Goal: Task Accomplishment & Management: Manage account settings

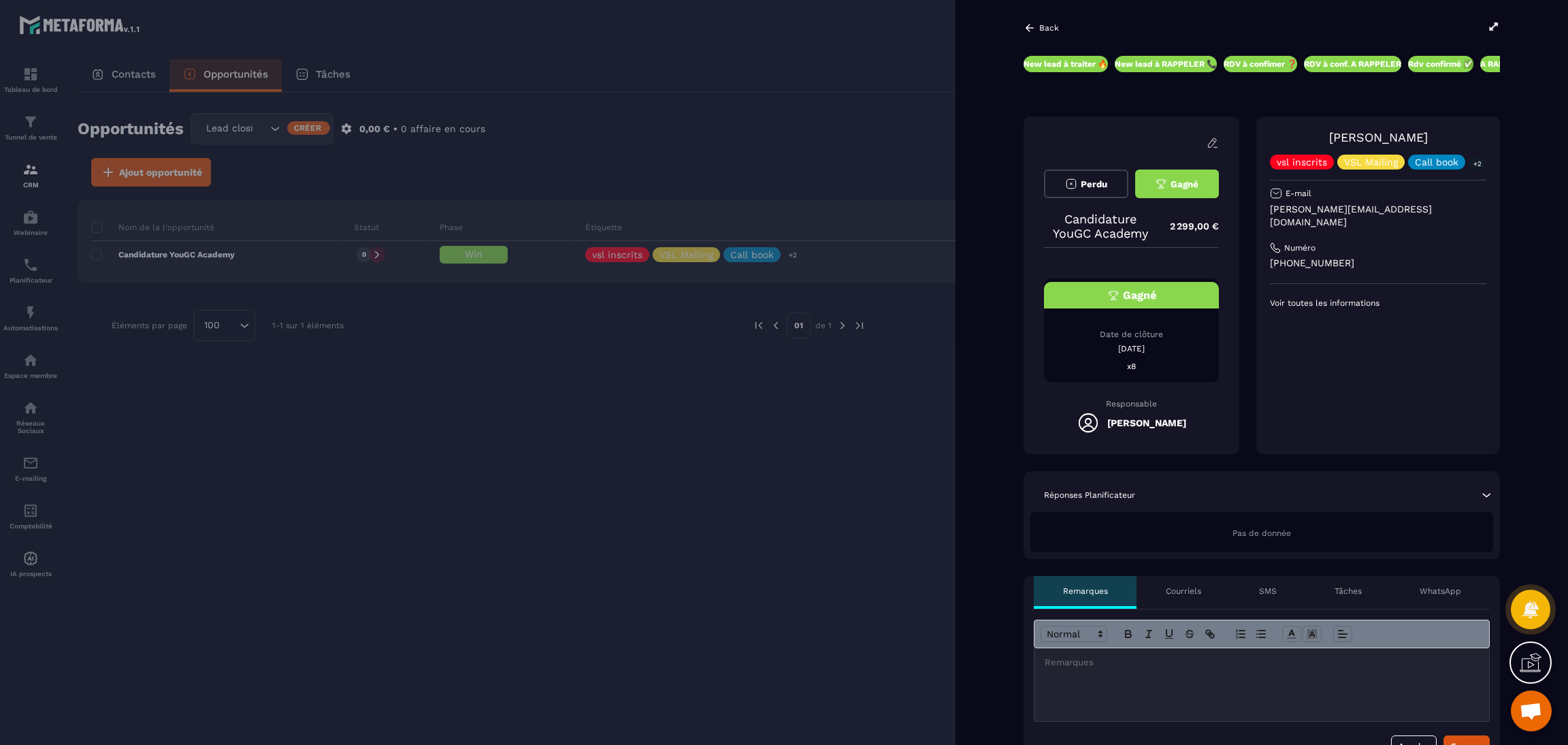
click at [1489, 25] on icon at bounding box center [1493, 26] width 12 height 12
click at [587, 561] on div at bounding box center [784, 372] width 1568 height 745
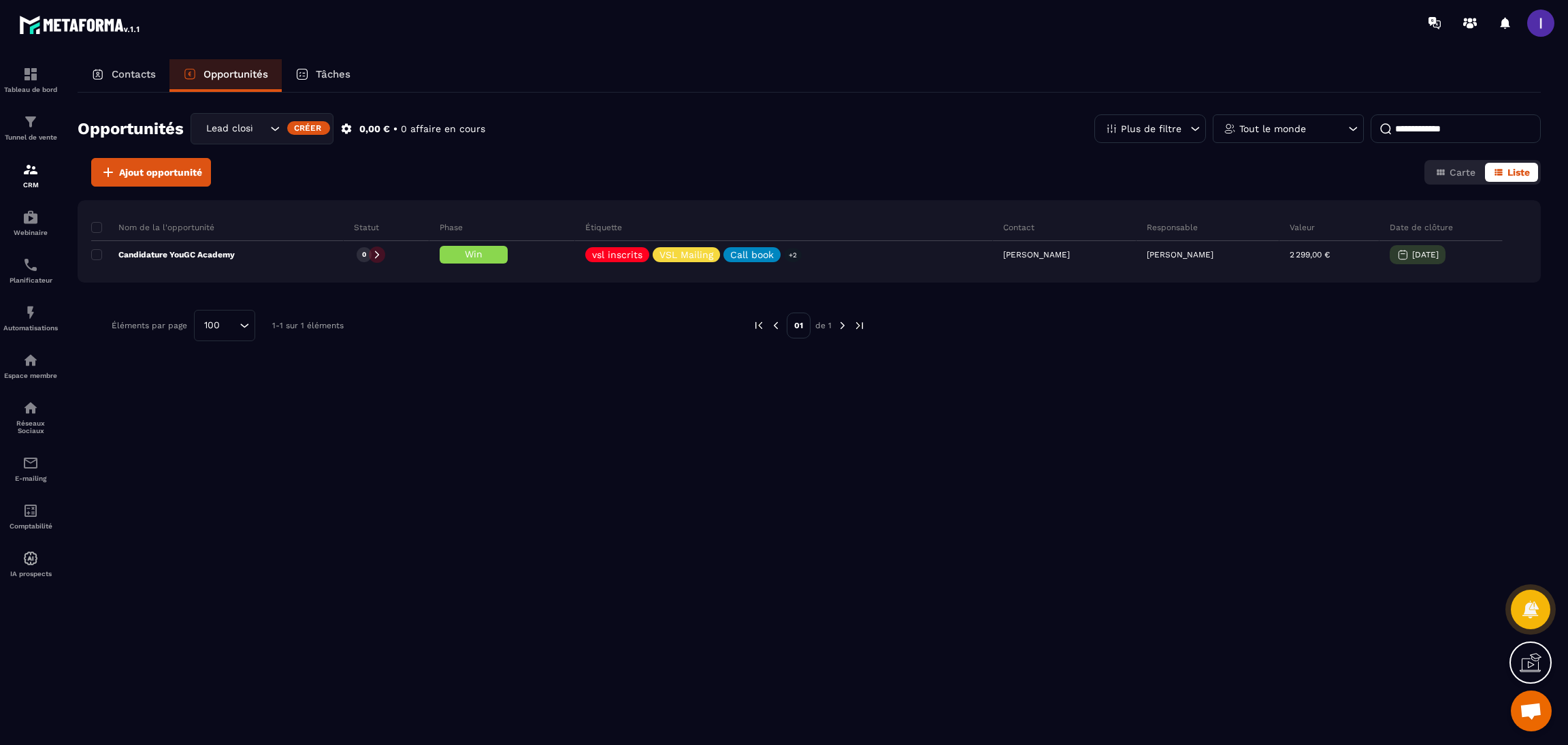
click at [237, 130] on div "Lead closing" at bounding box center [234, 129] width 66 height 15
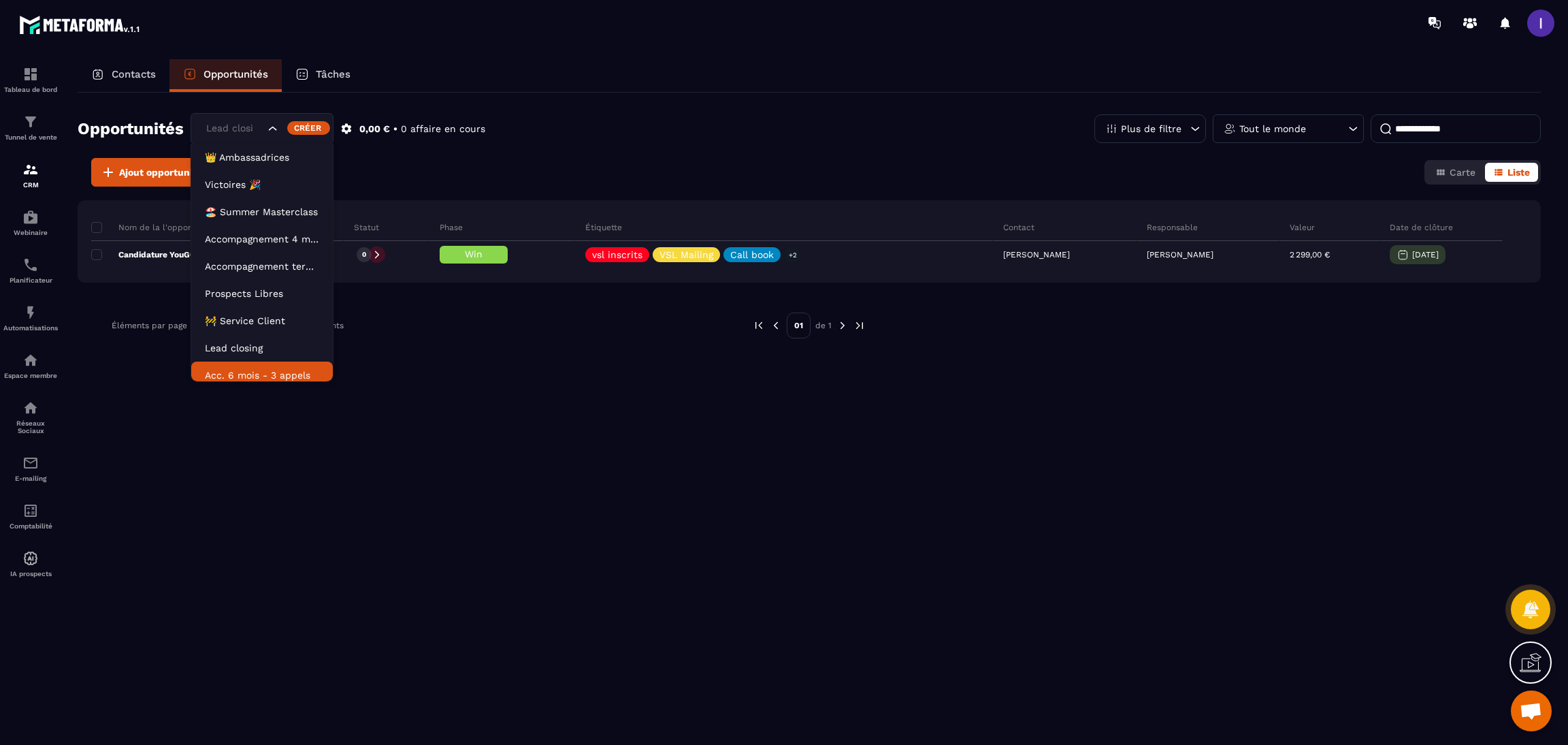
scroll to position [6, 0]
click at [244, 374] on p "Acc. 6 mois - 3 appels" at bounding box center [261, 369] width 114 height 14
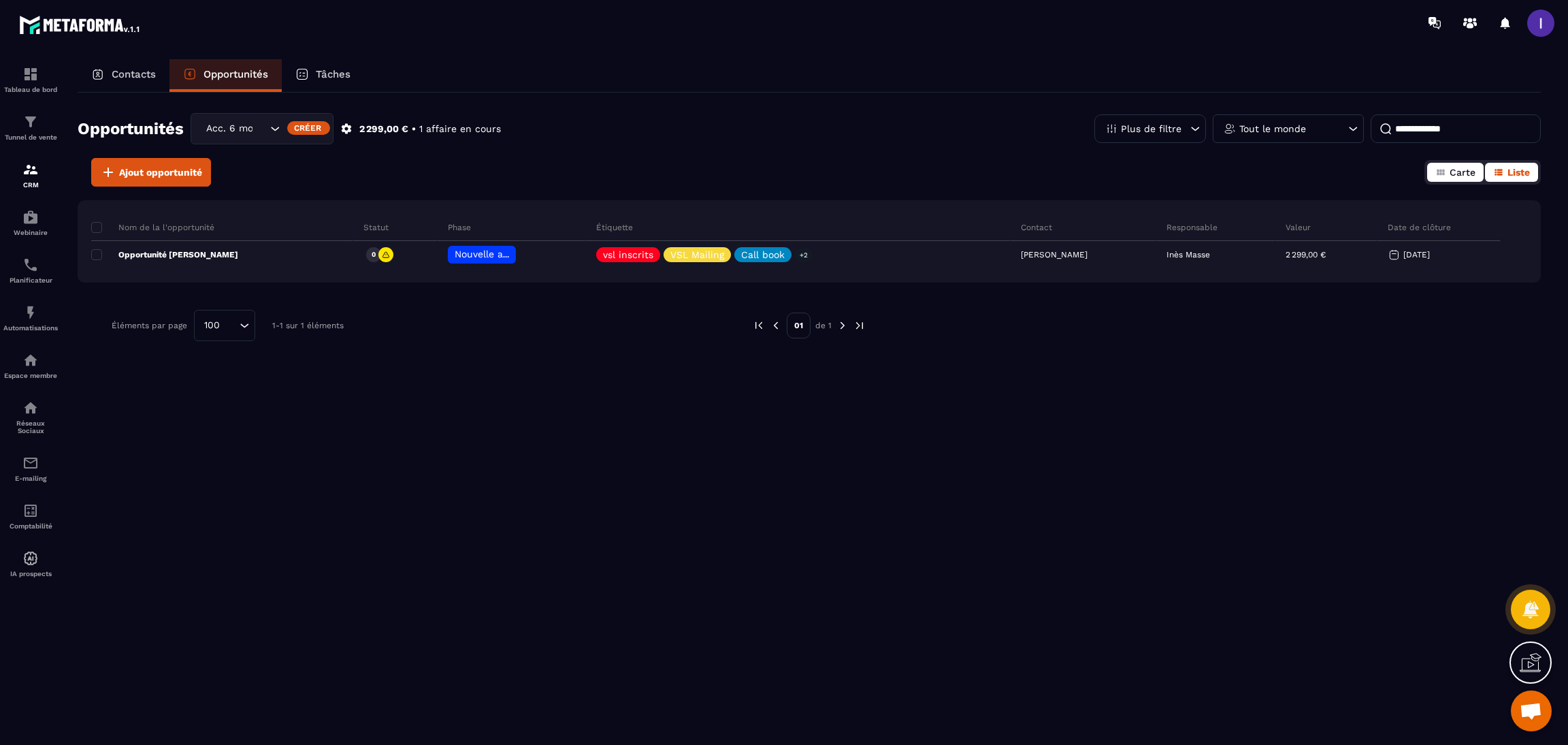
click at [1451, 171] on span "Carte" at bounding box center [1463, 173] width 26 height 11
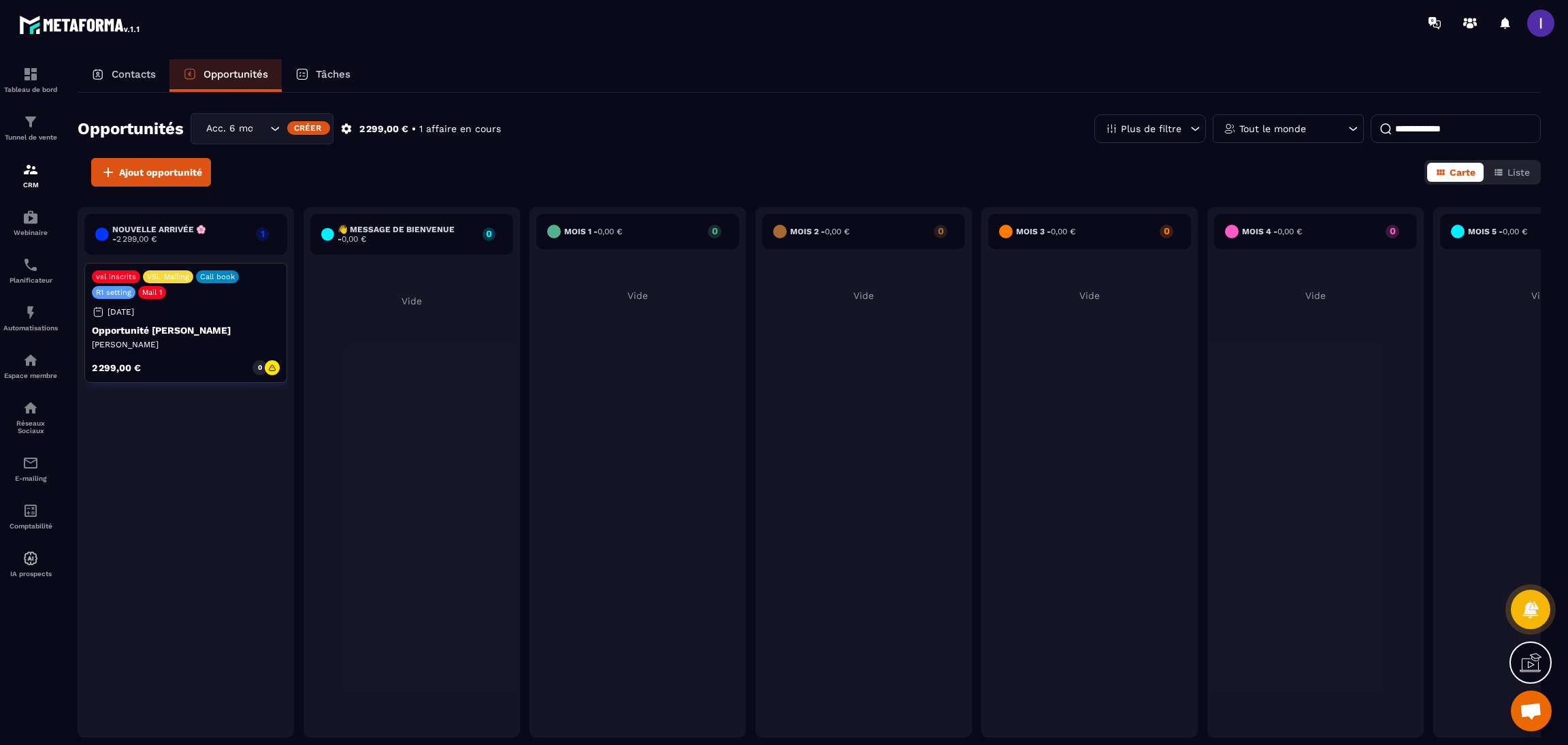
drag, startPoint x: 1473, startPoint y: 137, endPoint x: 979, endPoint y: 191, distance: 496.9
click at [979, 191] on div "**********" at bounding box center [809, 417] width 1463 height 650
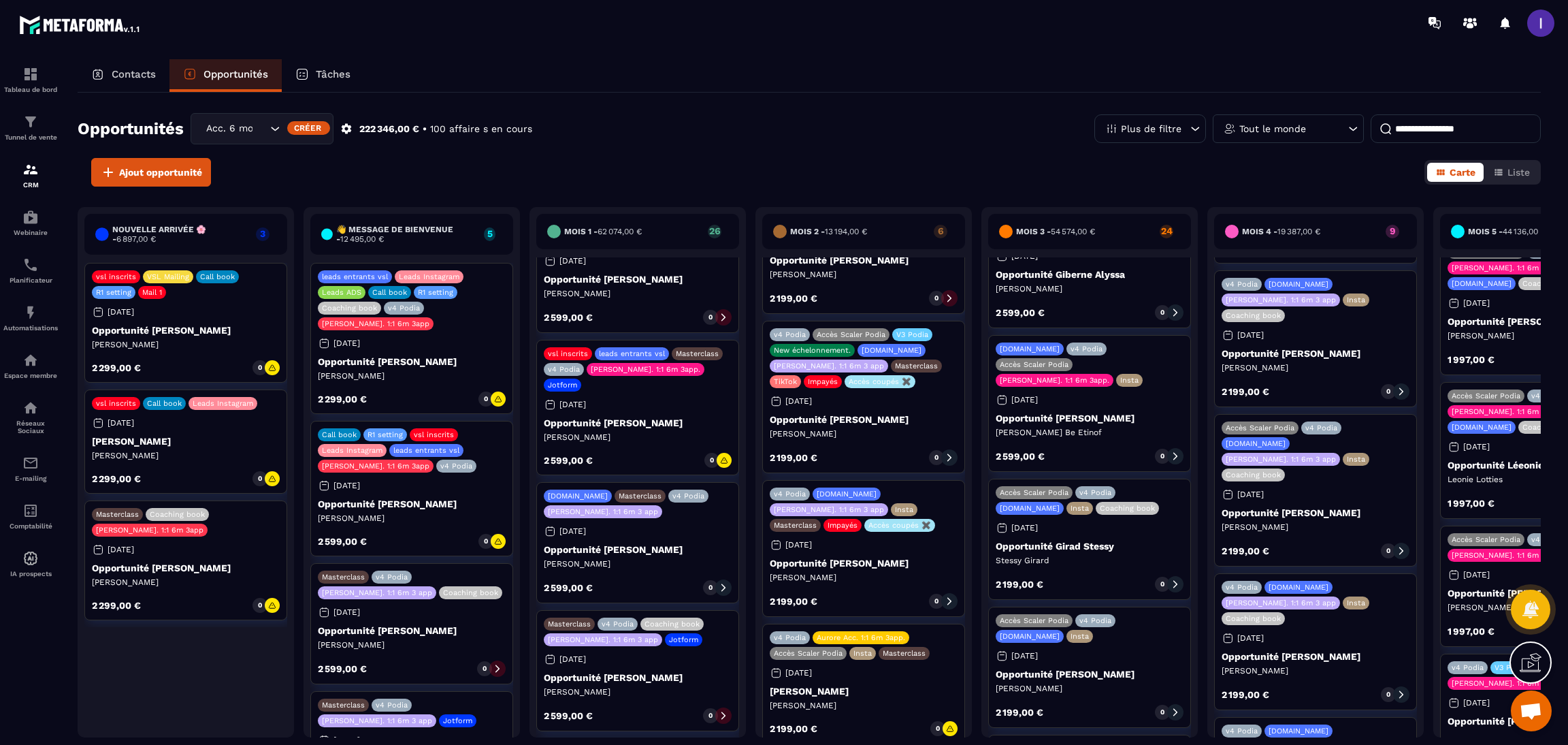
scroll to position [1837, 0]
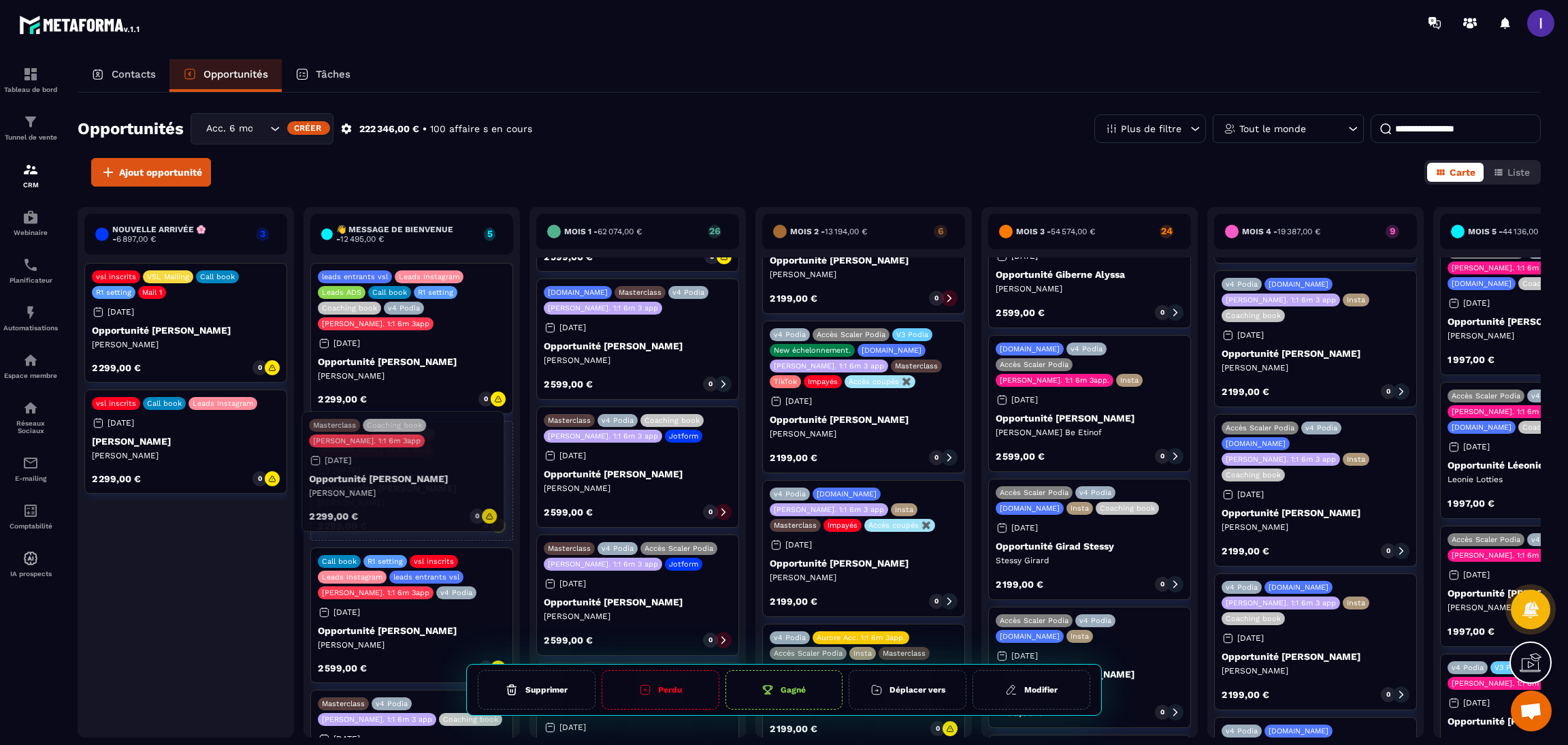
drag, startPoint x: 211, startPoint y: 549, endPoint x: 428, endPoint y: 460, distance: 234.5
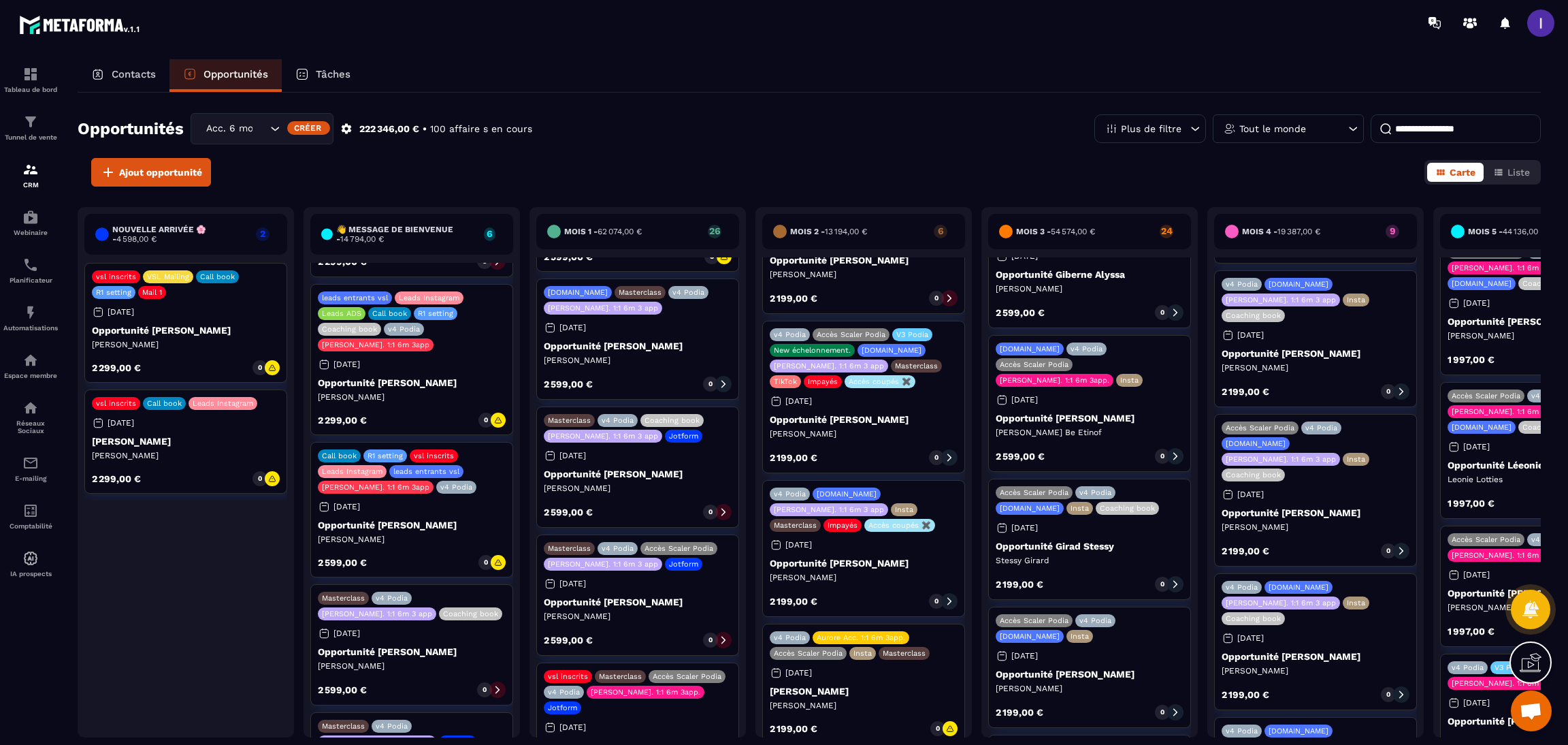
scroll to position [0, 0]
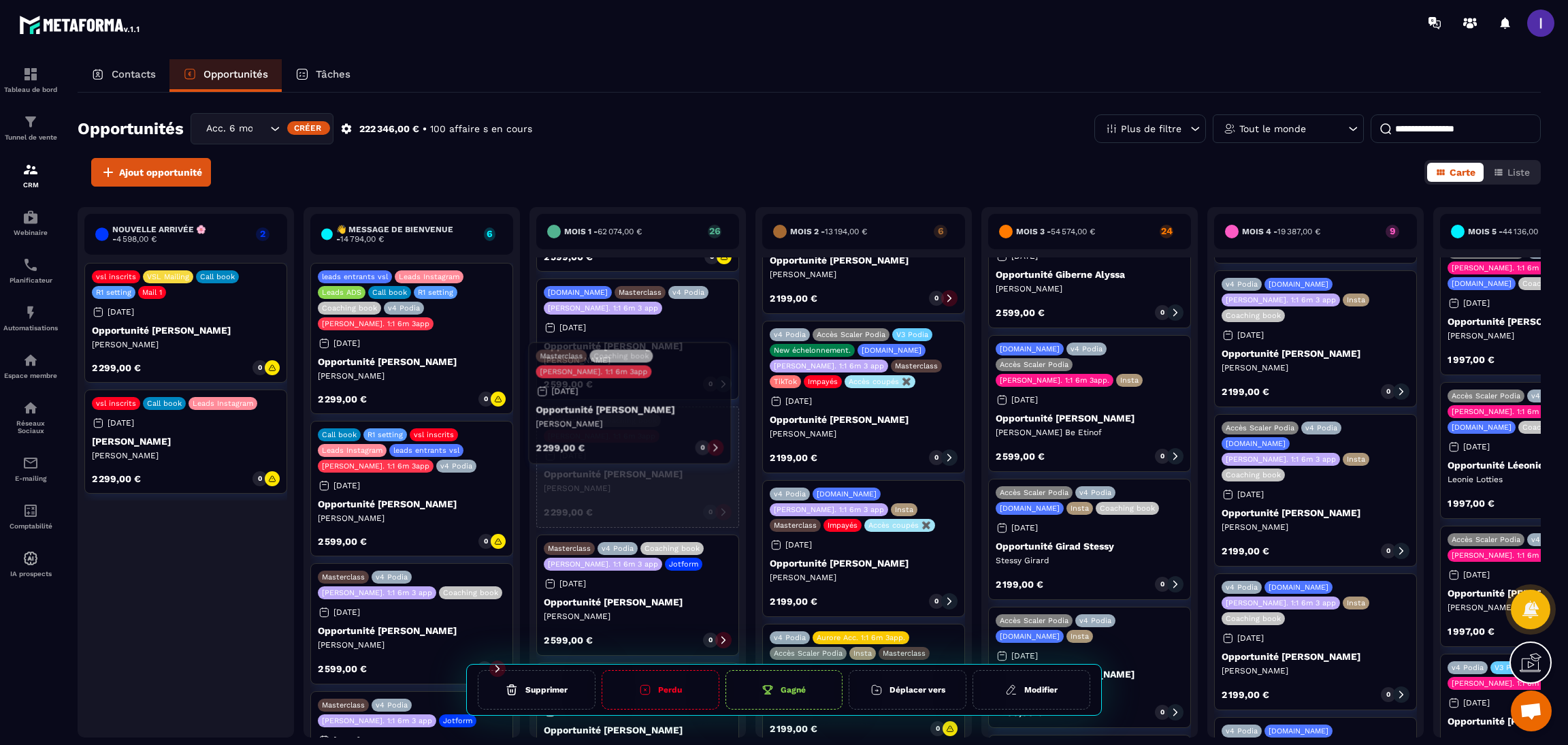
drag, startPoint x: 447, startPoint y: 297, endPoint x: 665, endPoint y: 376, distance: 231.9
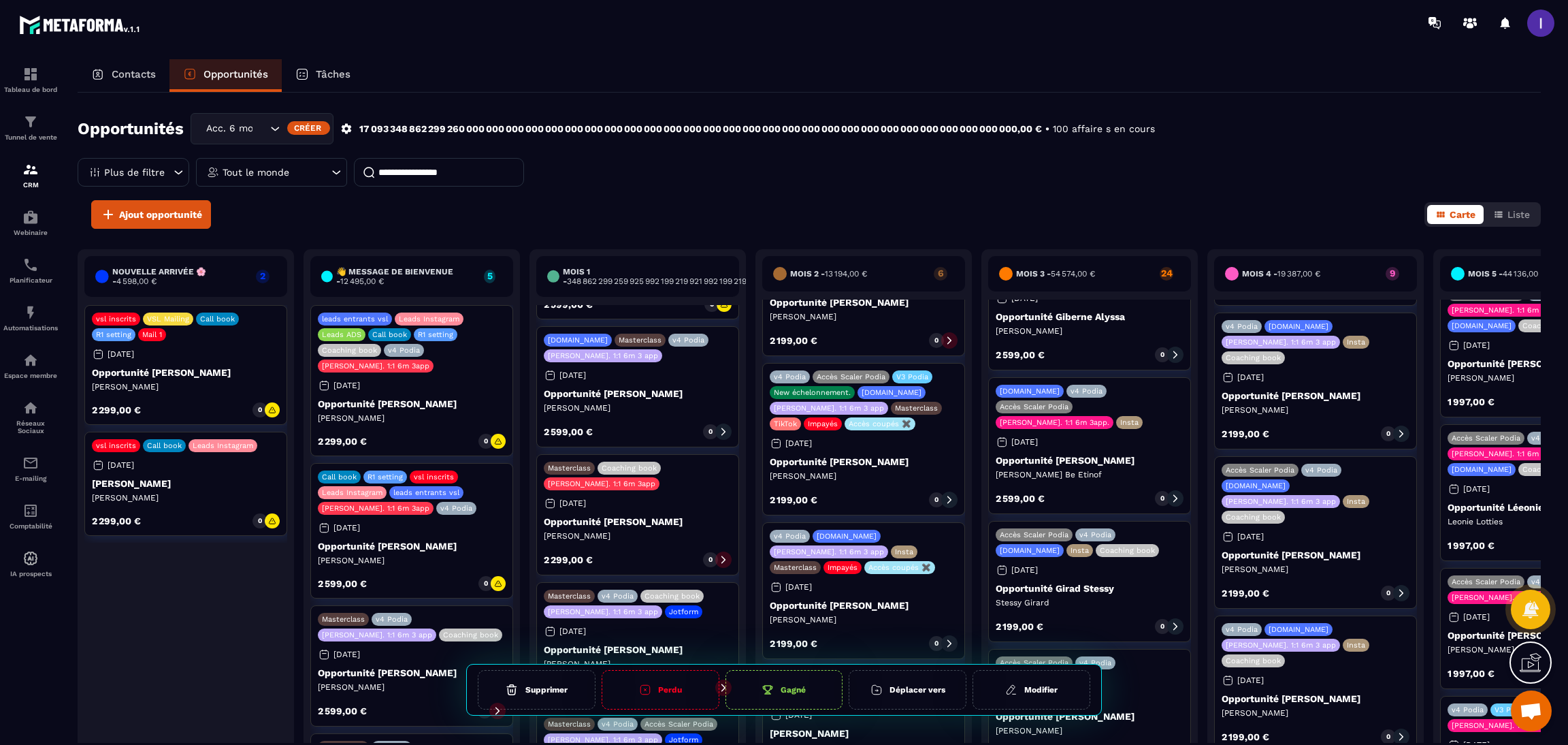
scroll to position [1966, 0]
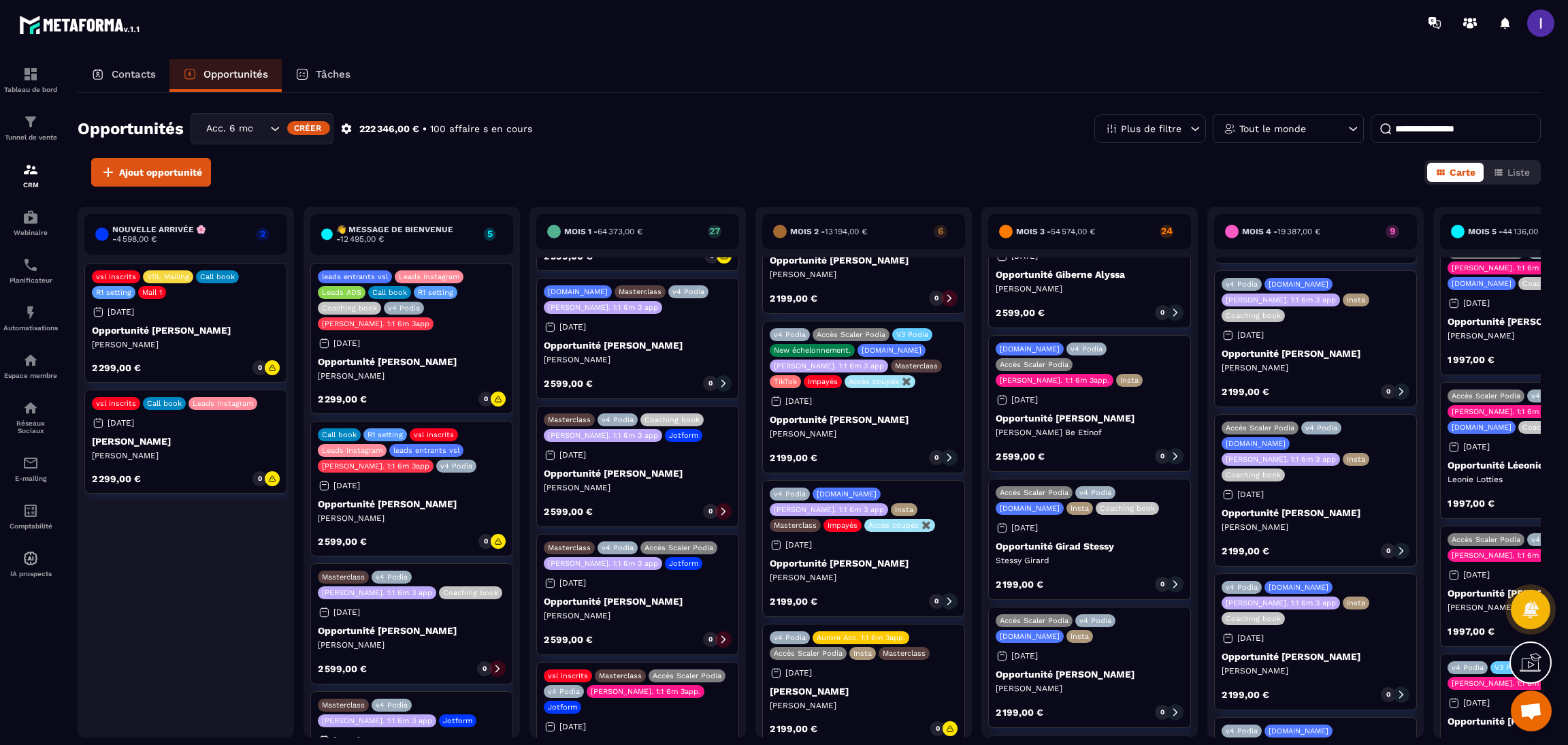
click at [179, 444] on p "[PERSON_NAME]" at bounding box center [185, 441] width 188 height 11
click at [269, 481] on icon at bounding box center [272, 478] width 6 height 6
